Goal: Information Seeking & Learning: Learn about a topic

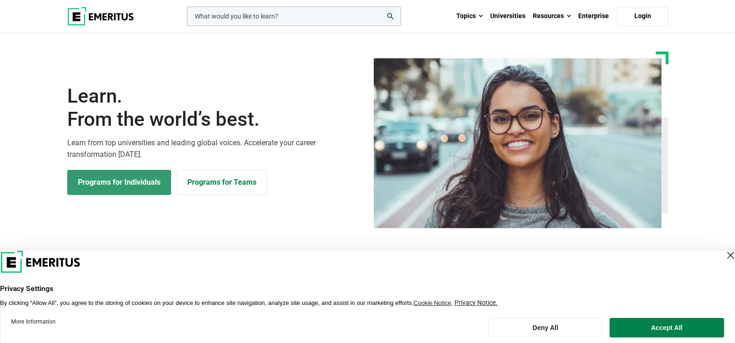
click at [138, 178] on link "Programs for Individuals" at bounding box center [119, 182] width 104 height 25
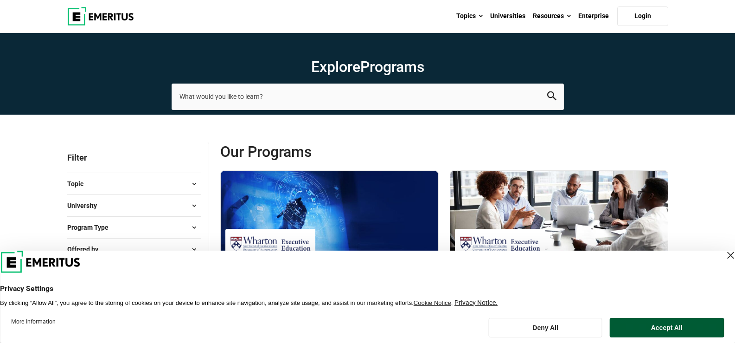
click at [660, 329] on button "Accept All" at bounding box center [666, 326] width 114 height 19
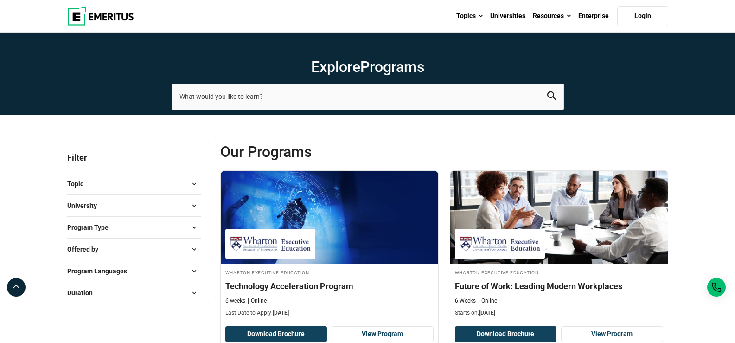
scroll to position [46, 0]
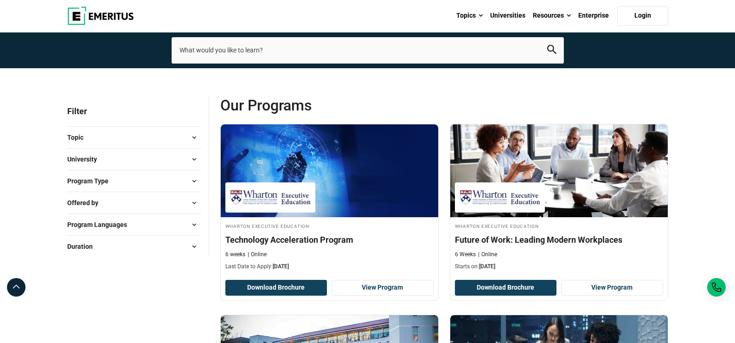
click at [152, 241] on button "Duration" at bounding box center [134, 246] width 134 height 14
click at [145, 222] on button "Program Languages" at bounding box center [134, 224] width 134 height 14
click at [142, 198] on button "Offered by" at bounding box center [134, 203] width 134 height 14
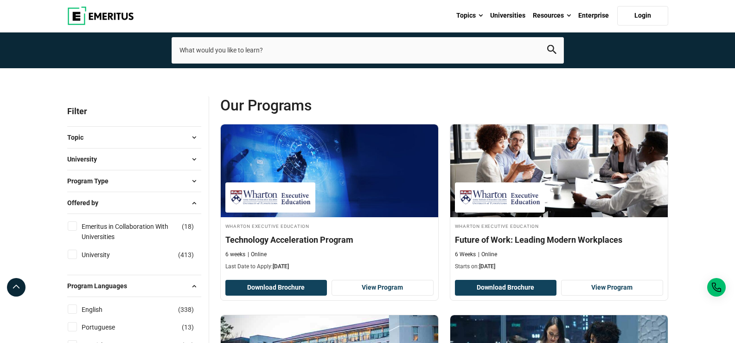
click at [147, 177] on button "Program Type" at bounding box center [134, 181] width 134 height 14
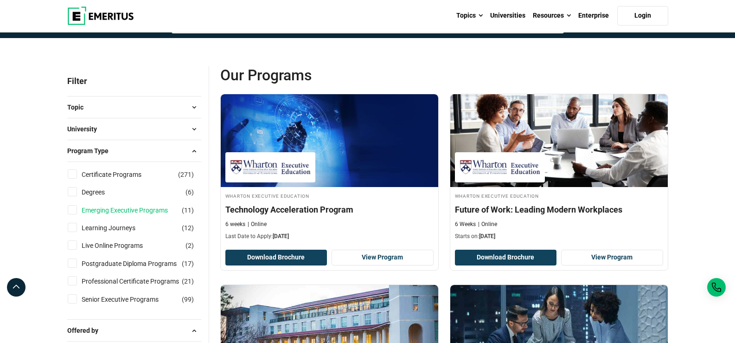
scroll to position [93, 0]
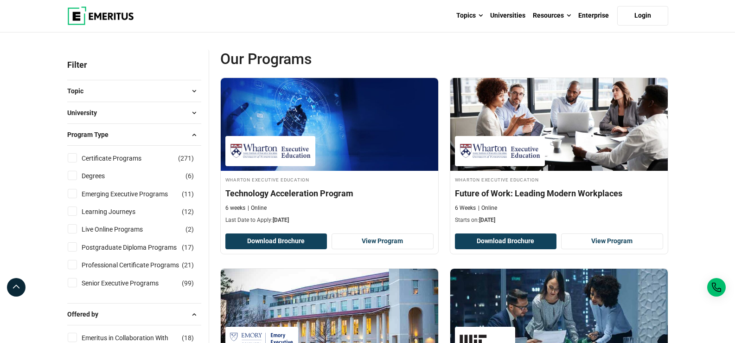
click at [143, 114] on button "University" at bounding box center [134, 113] width 134 height 14
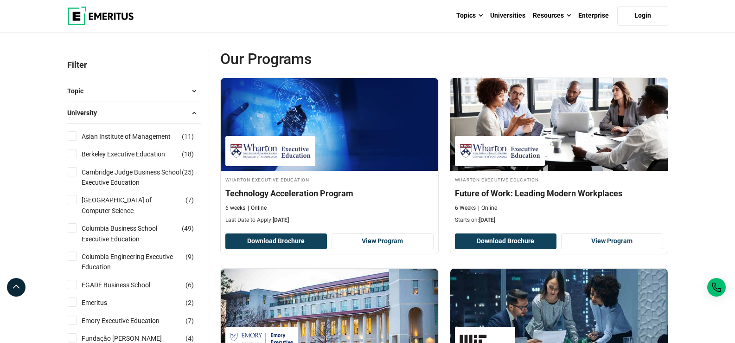
click at [139, 89] on button "Topic" at bounding box center [134, 91] width 134 height 14
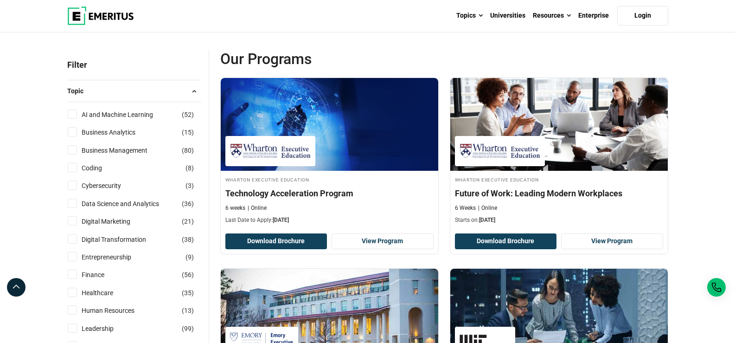
click at [139, 89] on button "Topic" at bounding box center [134, 91] width 134 height 14
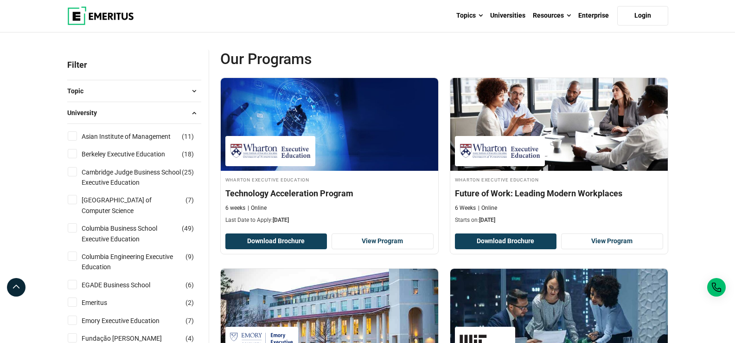
click at [144, 119] on button "University" at bounding box center [134, 113] width 134 height 14
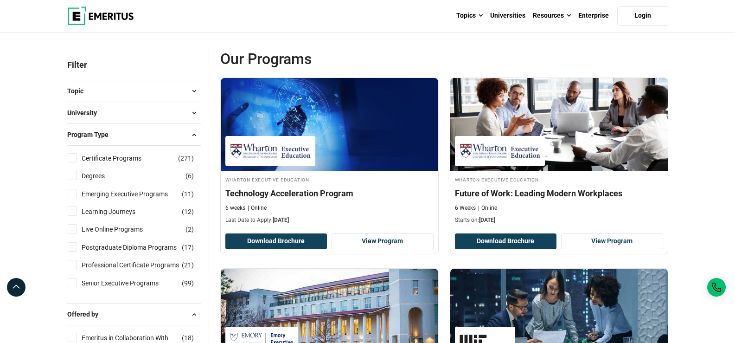
click at [116, 108] on button "University" at bounding box center [134, 113] width 134 height 14
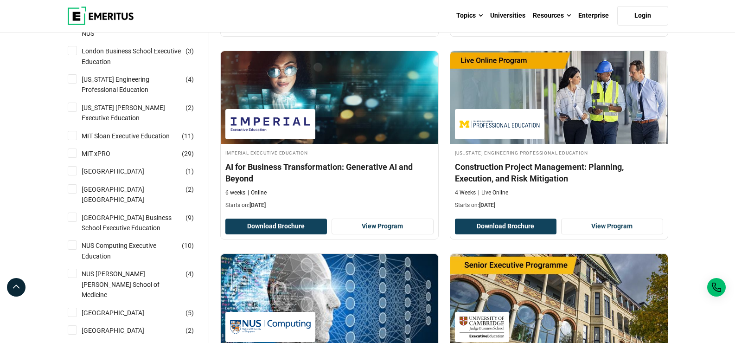
scroll to position [695, 0]
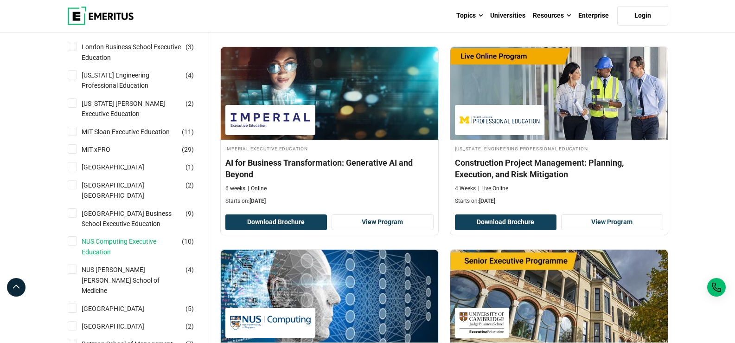
click at [133, 237] on link "NUS Computing Executive Education" at bounding box center [141, 246] width 118 height 21
checkbox input "true"
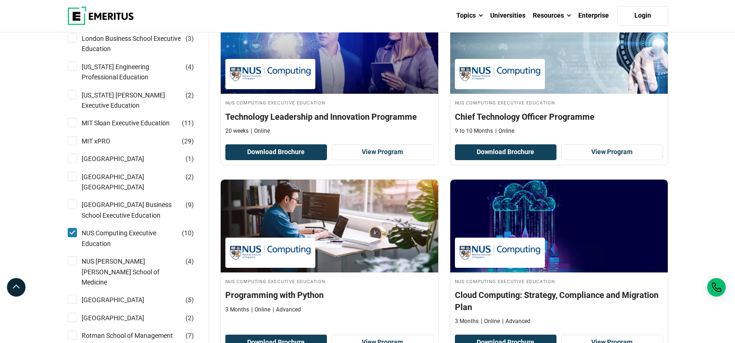
scroll to position [742, 0]
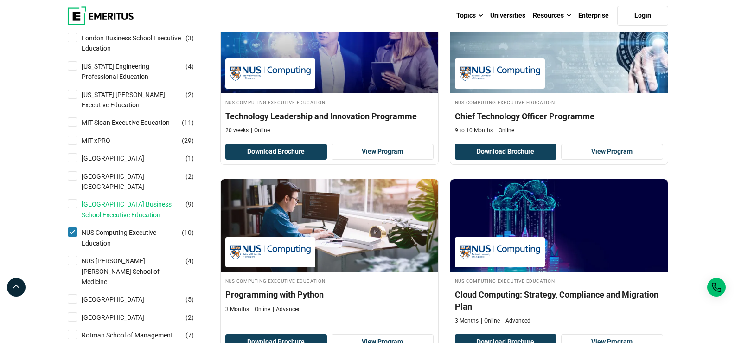
drag, startPoint x: 0, startPoint y: 0, endPoint x: 140, endPoint y: 203, distance: 247.2
click at [140, 203] on link "[GEOGRAPHIC_DATA] Business School Executive Education" at bounding box center [141, 209] width 118 height 21
checkbox input "true"
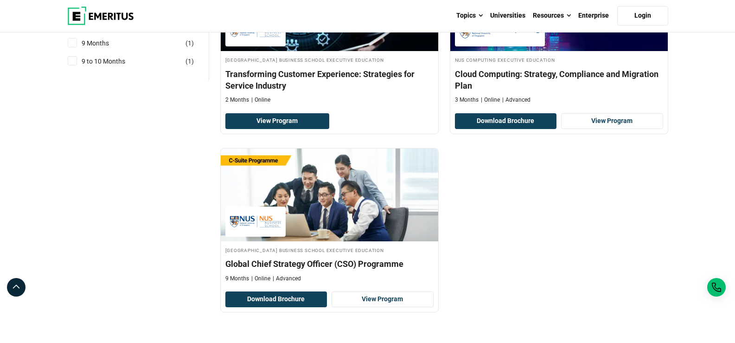
scroll to position [1715, 0]
